Goal: Information Seeking & Learning: Understand process/instructions

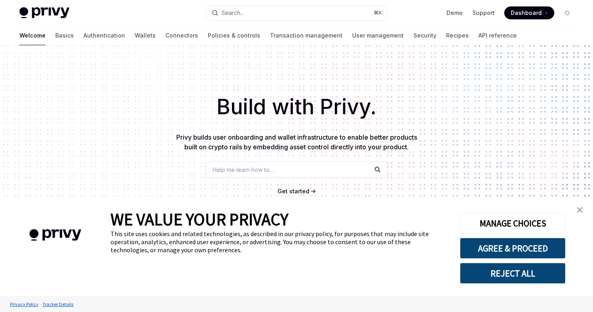
type textarea "*"
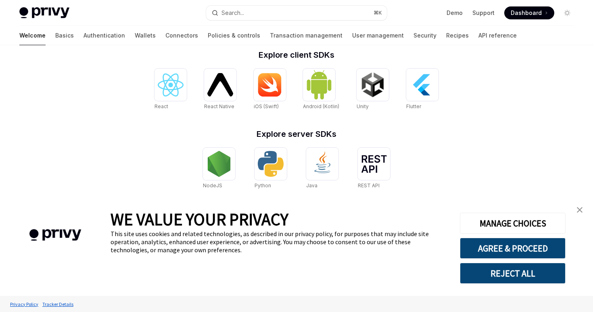
scroll to position [329, 0]
click at [376, 174] on div at bounding box center [374, 163] width 32 height 32
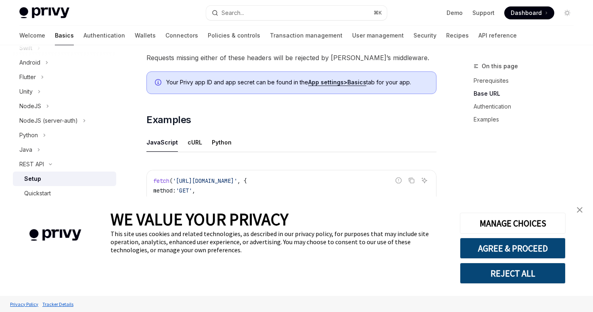
scroll to position [467, 0]
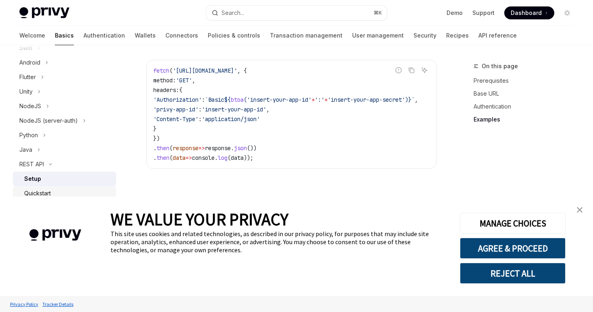
click at [77, 193] on div "Quickstart" at bounding box center [67, 193] width 87 height 10
type textarea "*"
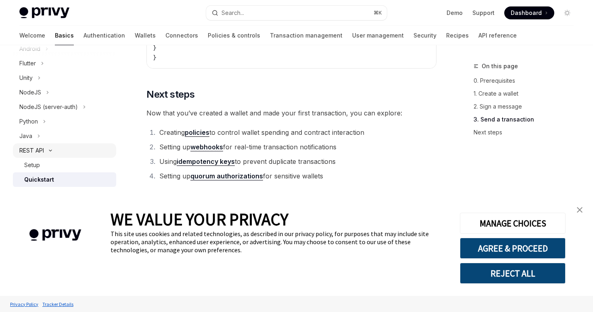
scroll to position [161, 0]
